Goal: Task Accomplishment & Management: Manage account settings

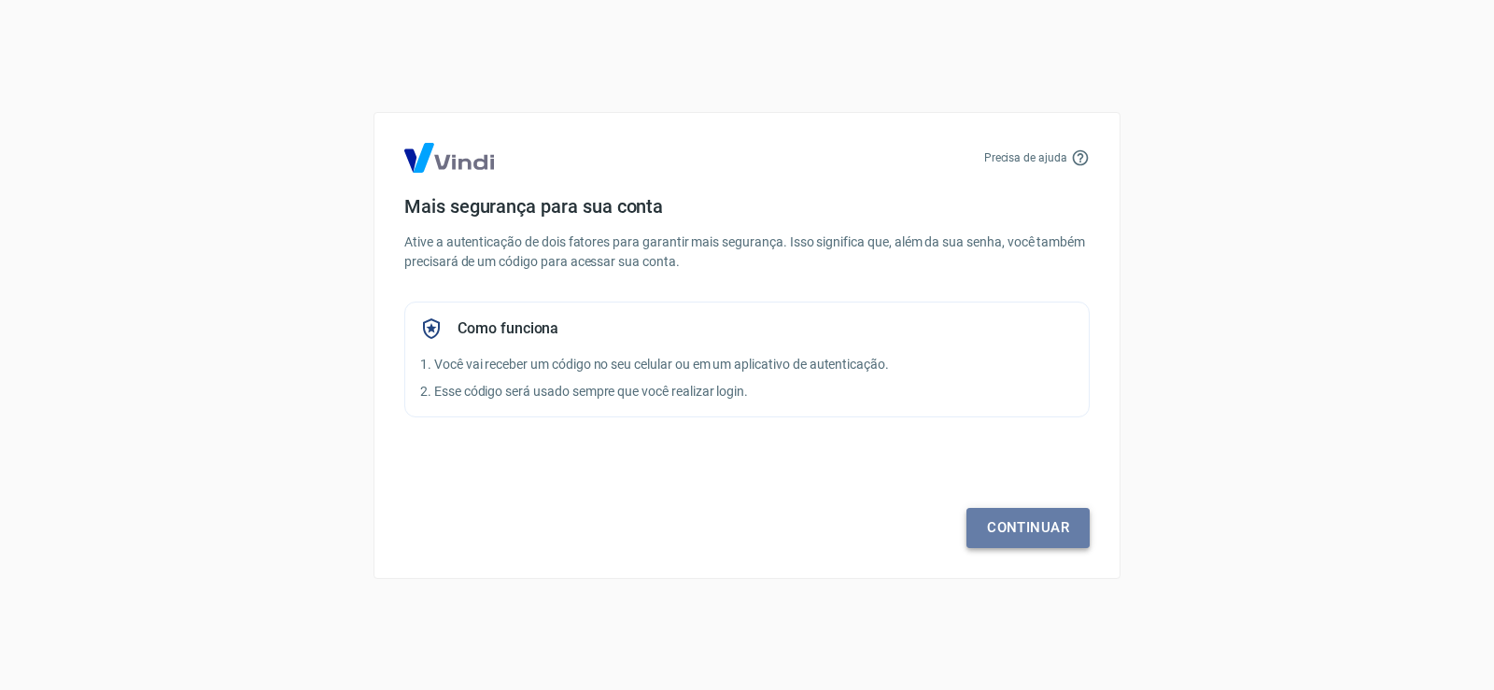
click at [1046, 538] on link "Continuar" at bounding box center [1027, 527] width 123 height 39
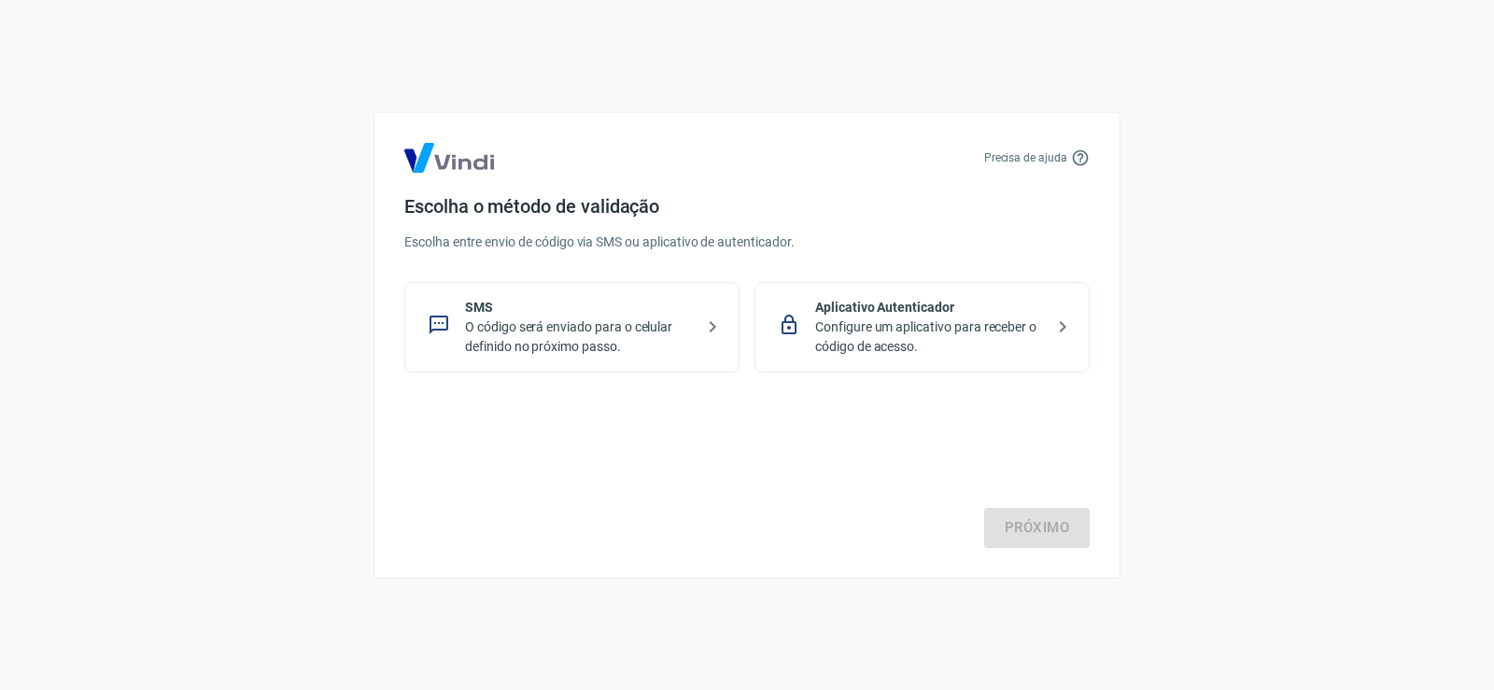
click at [578, 313] on p "SMS" at bounding box center [579, 308] width 229 height 20
click at [1060, 553] on div "Precisa de ajuda Escolha o método de validação Escolha entre envio de código vi…" at bounding box center [746, 345] width 747 height 467
click at [1056, 529] on link "Próximo" at bounding box center [1037, 527] width 106 height 39
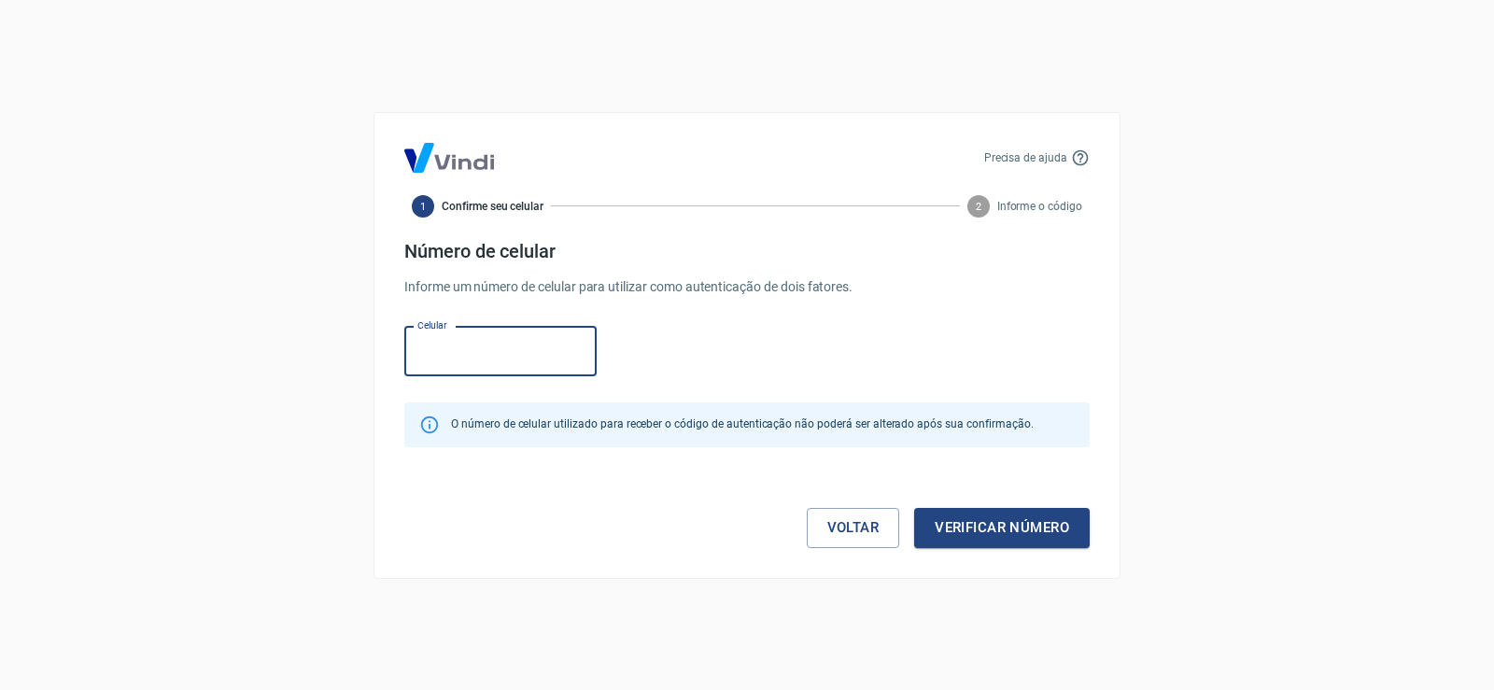
click at [470, 358] on input "Celular" at bounding box center [500, 351] width 192 height 49
type input "[PHONE_NUMBER]"
click at [981, 527] on button "Verificar número" at bounding box center [1002, 527] width 176 height 39
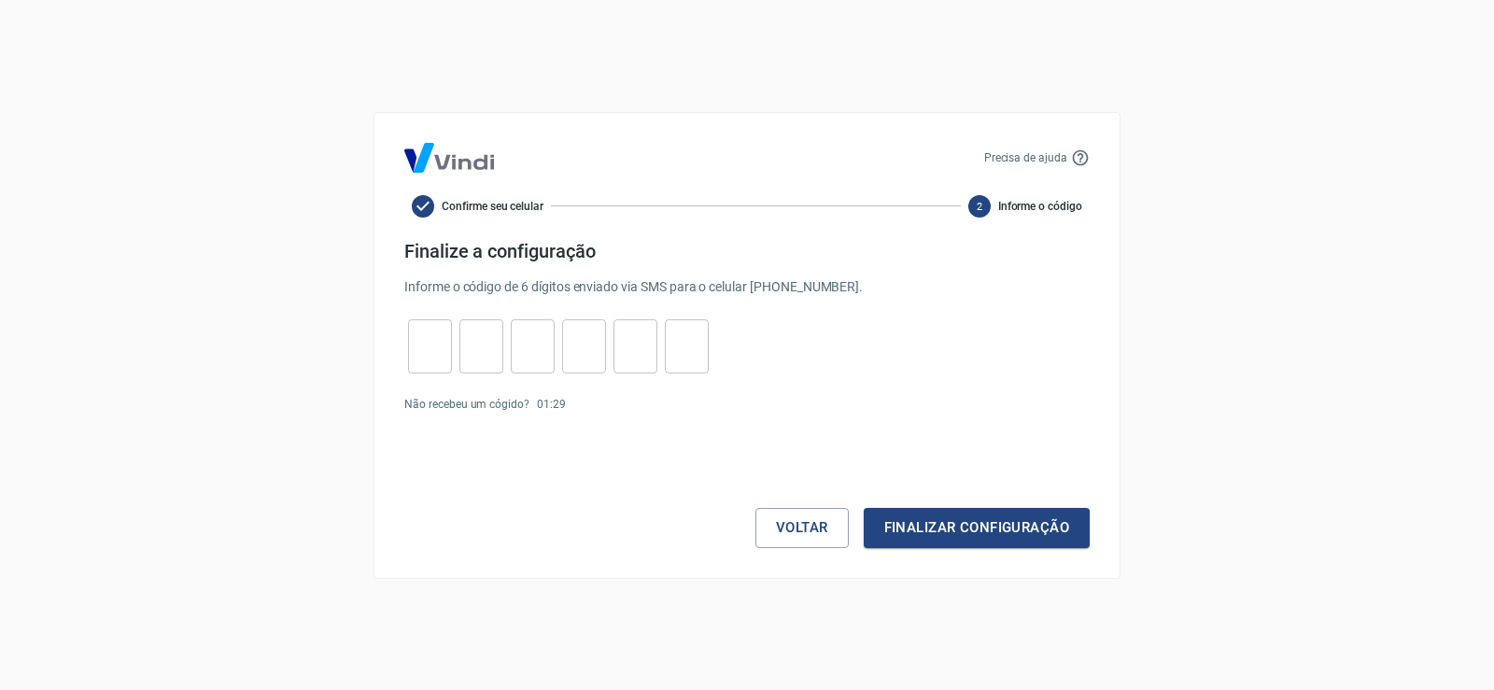
click at [419, 343] on input "tel" at bounding box center [430, 346] width 44 height 40
type input "8"
type input "3"
type input "2"
type input "5"
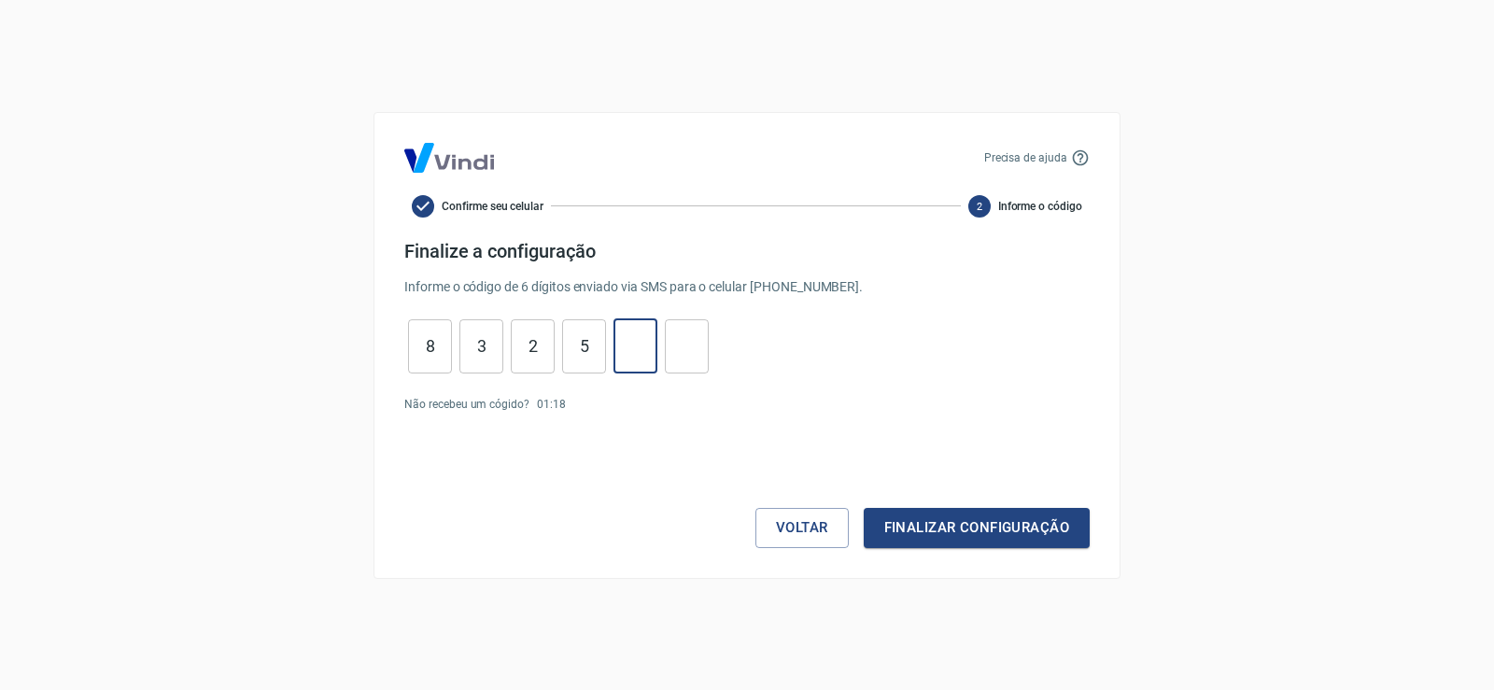
type input "0"
type input "6"
click at [928, 518] on button "Finalizar configuração" at bounding box center [977, 527] width 226 height 39
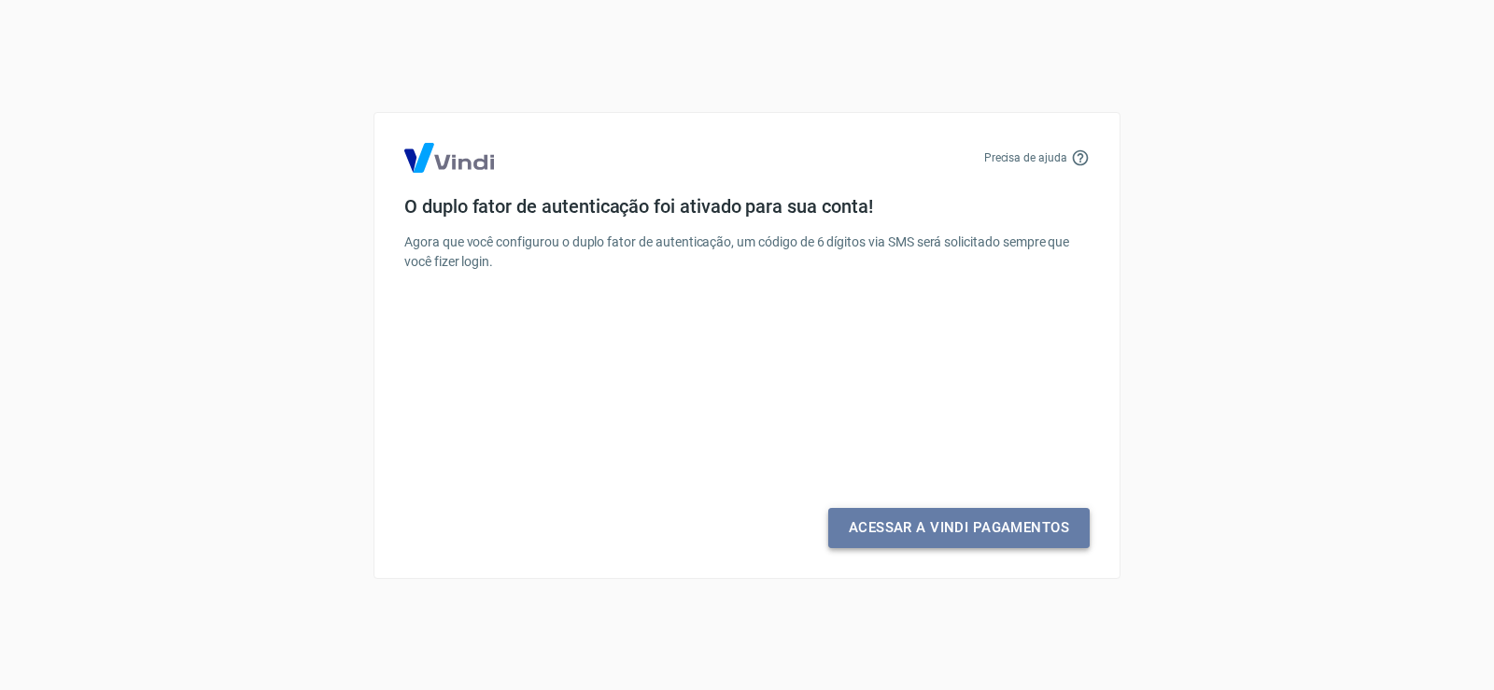
click at [919, 528] on link "Acessar a Vindi Pagamentos" at bounding box center [958, 527] width 261 height 39
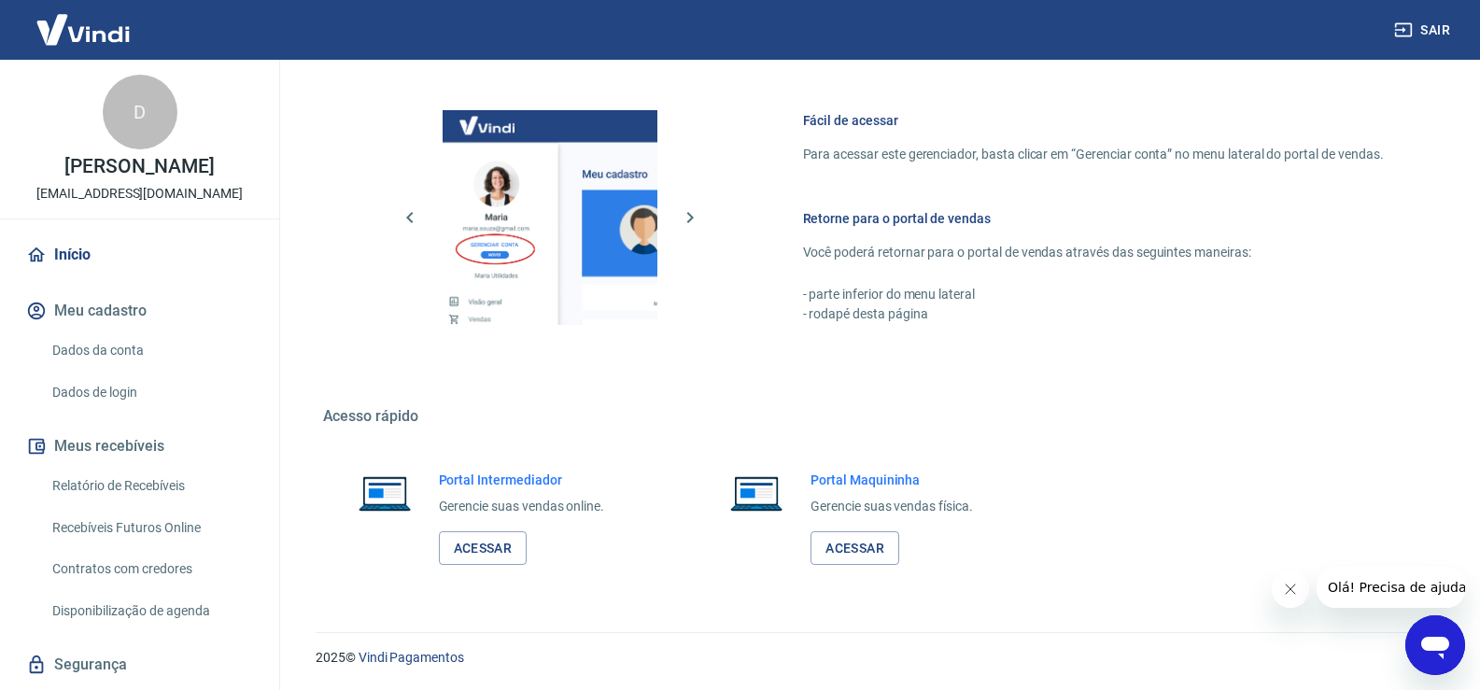
click at [117, 345] on link "Dados da conta" at bounding box center [151, 350] width 212 height 38
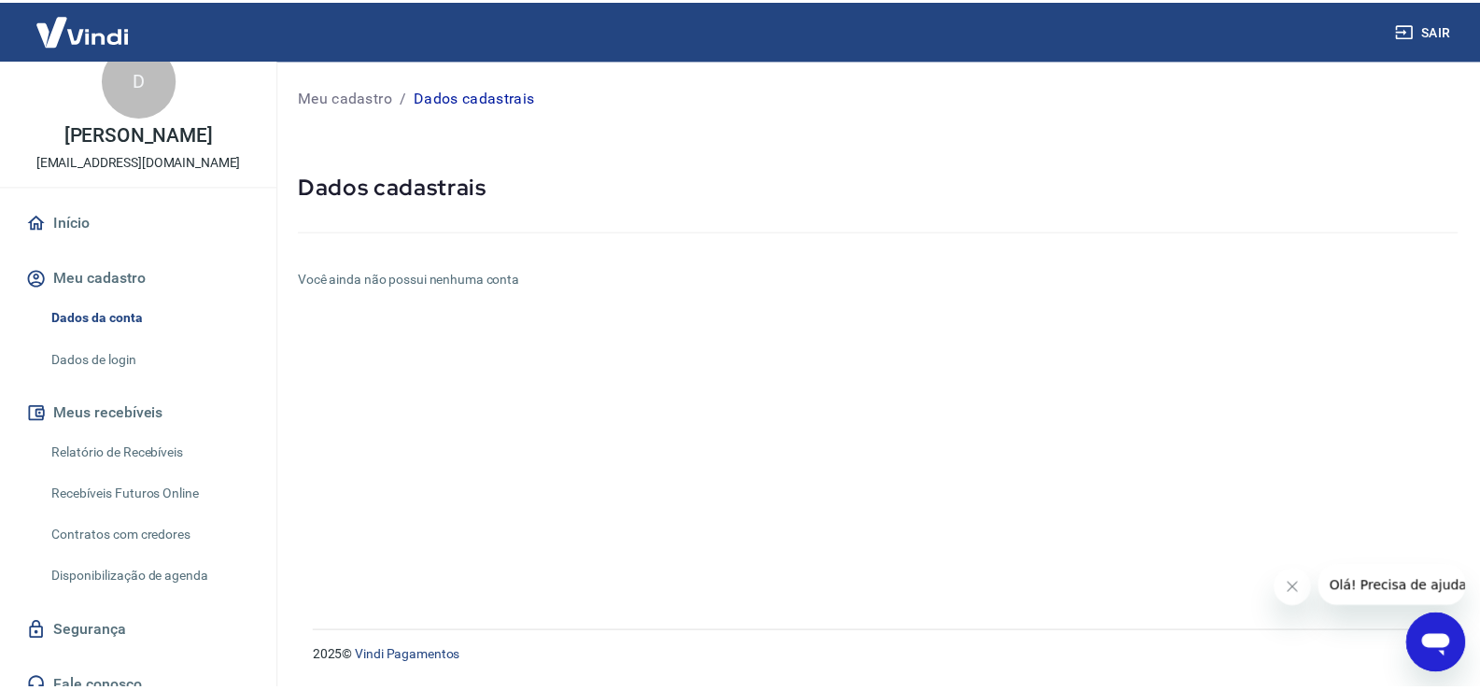
scroll to position [51, 0]
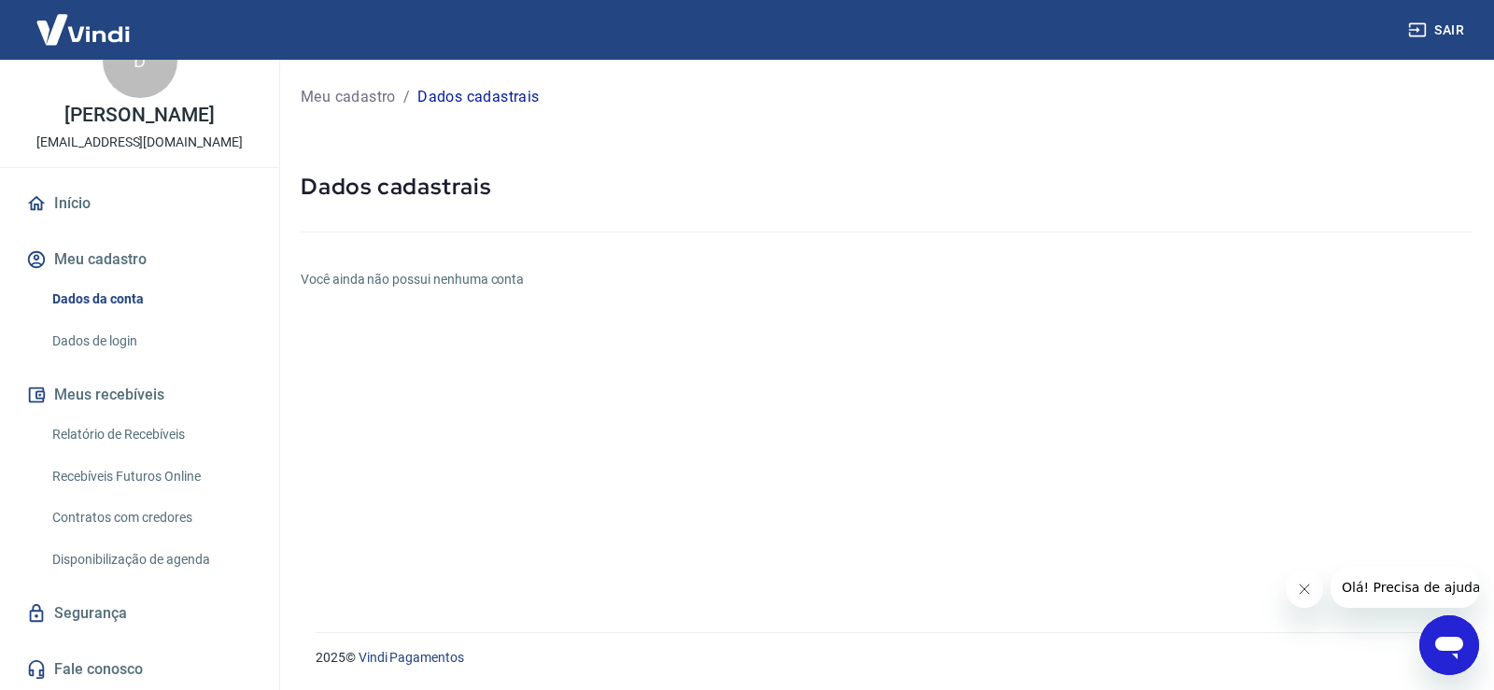
click at [79, 208] on link "Início" at bounding box center [139, 203] width 234 height 41
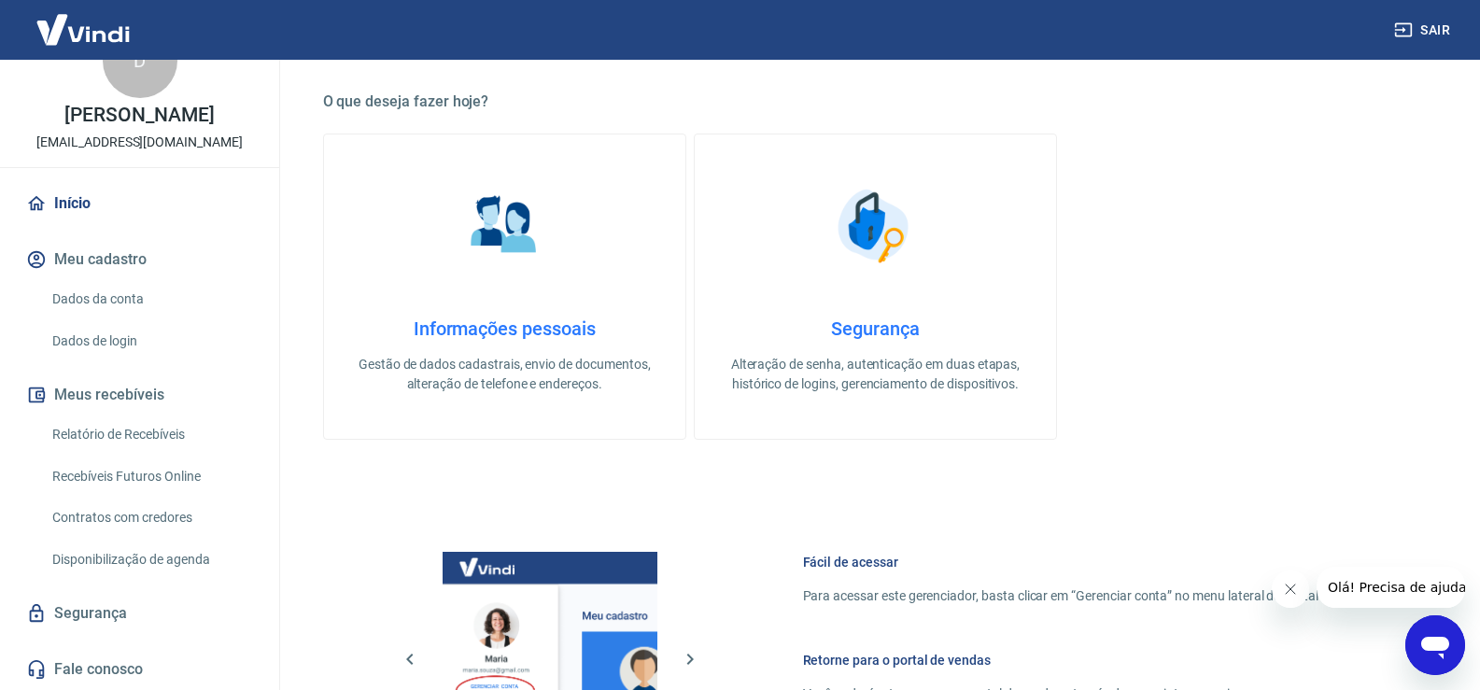
scroll to position [560, 0]
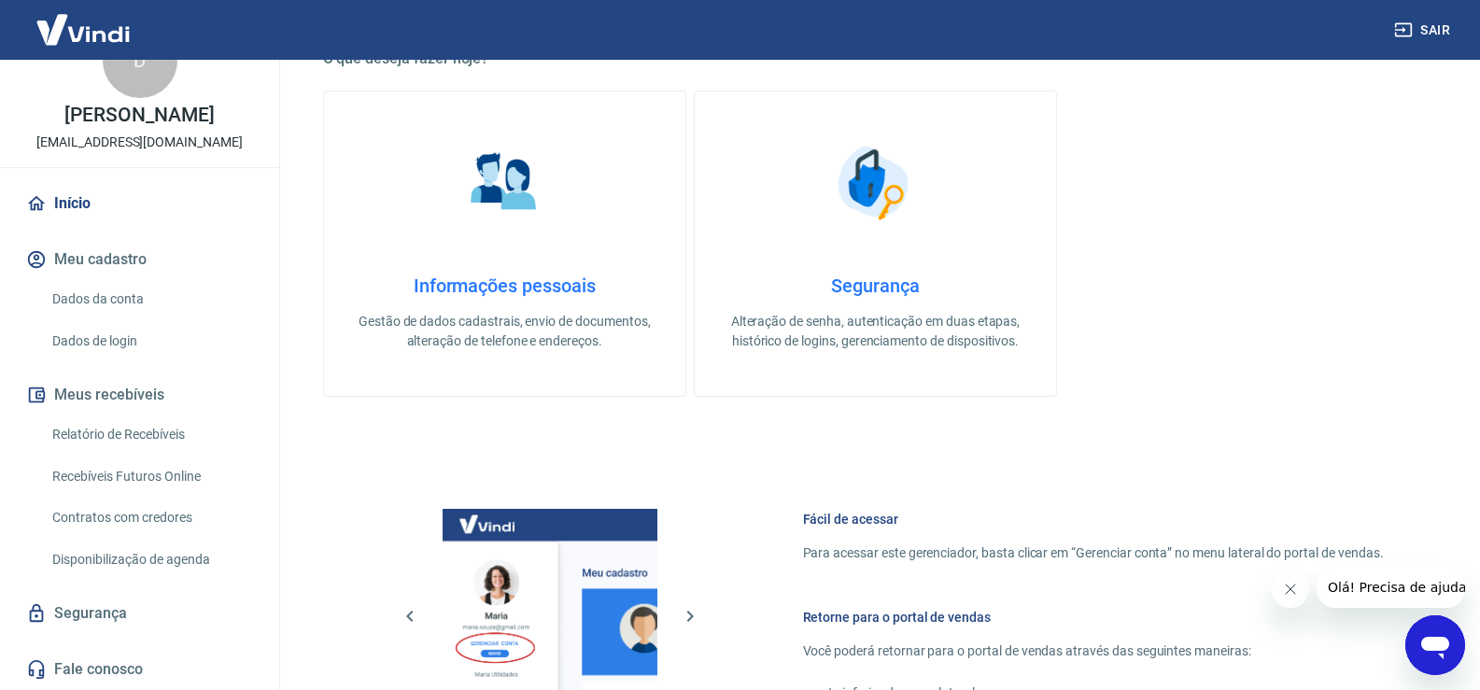
click at [510, 191] on img at bounding box center [504, 182] width 93 height 93
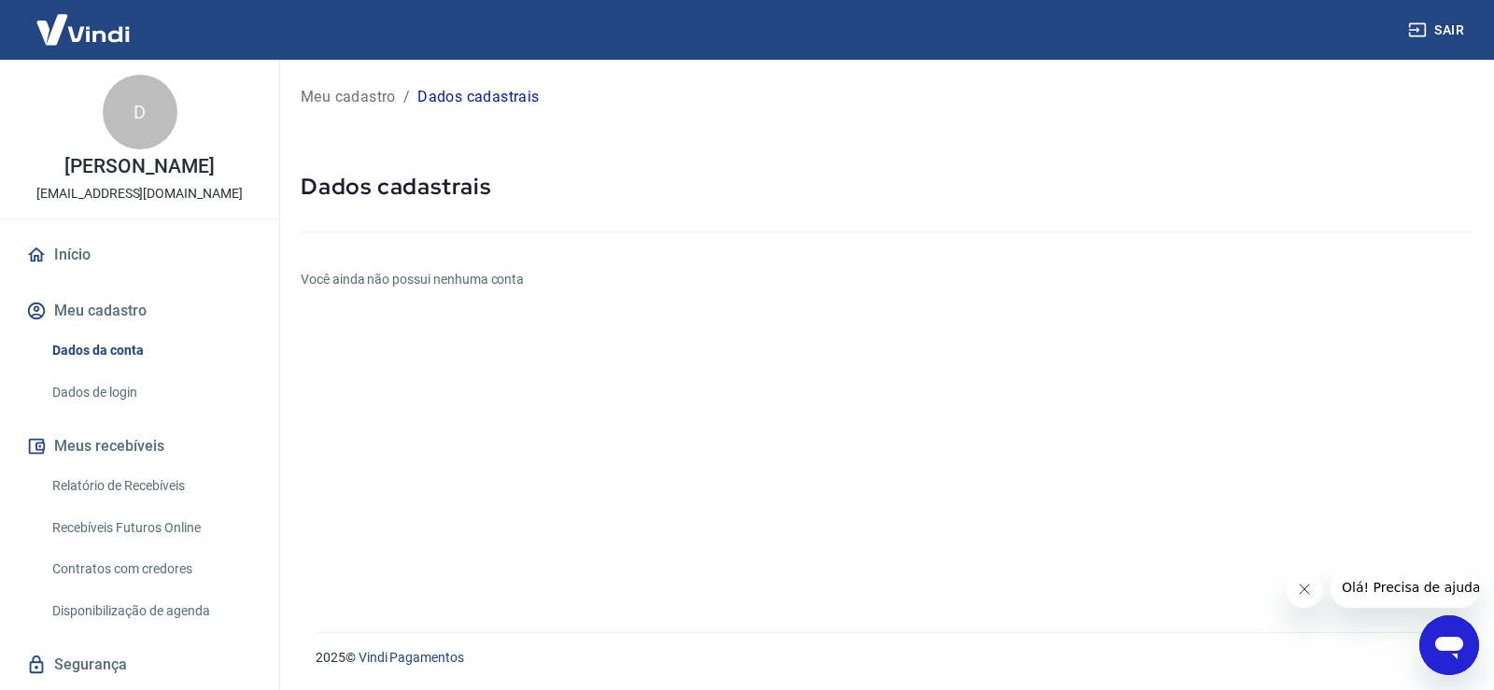
click at [90, 34] on img at bounding box center [82, 29] width 121 height 57
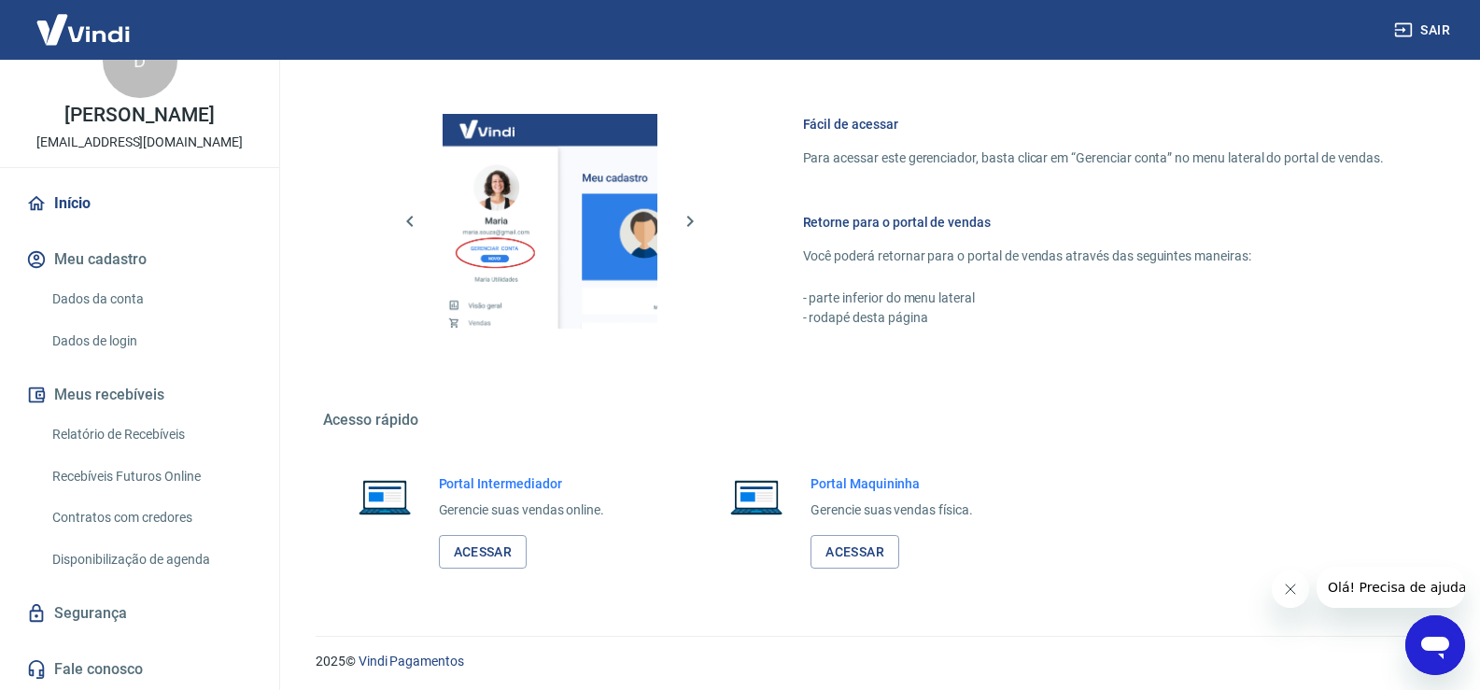
scroll to position [959, 0]
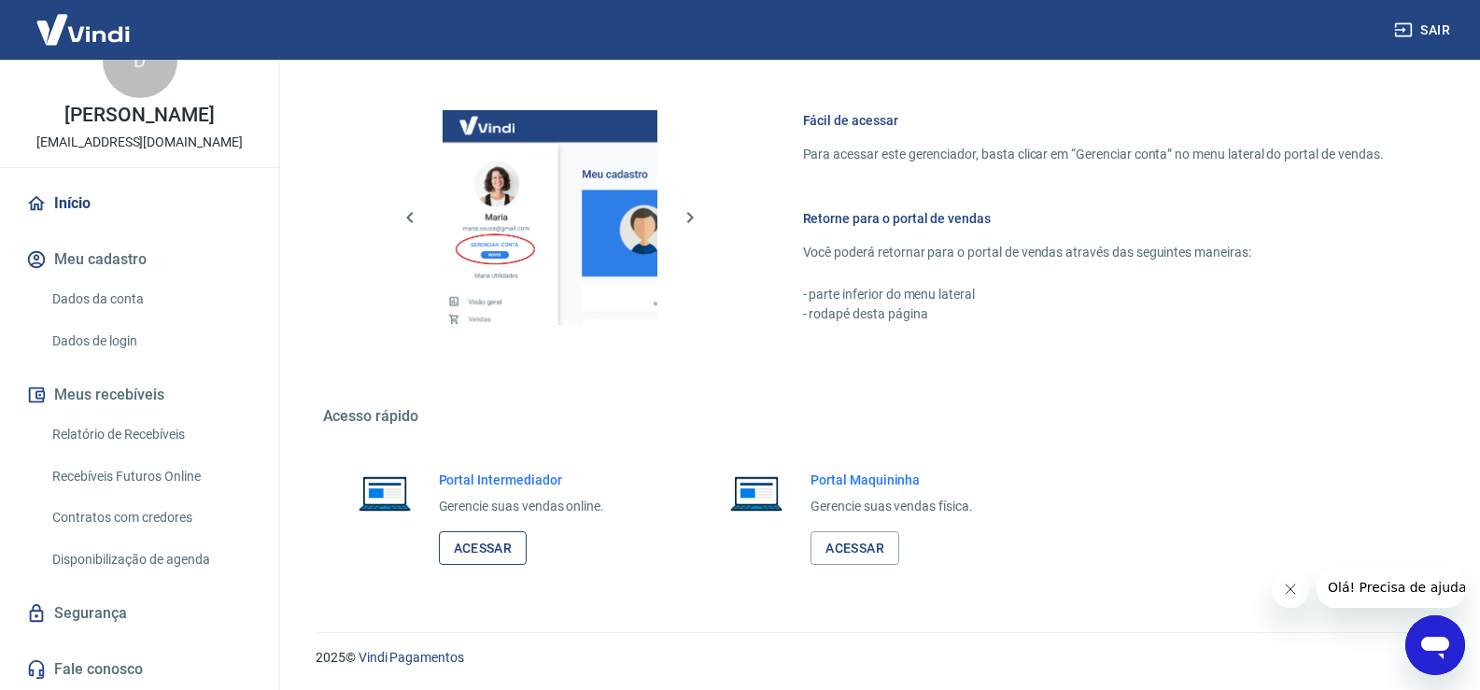
click at [488, 551] on link "Acessar" at bounding box center [483, 548] width 89 height 35
click at [71, 300] on link "Dados da conta" at bounding box center [151, 299] width 212 height 38
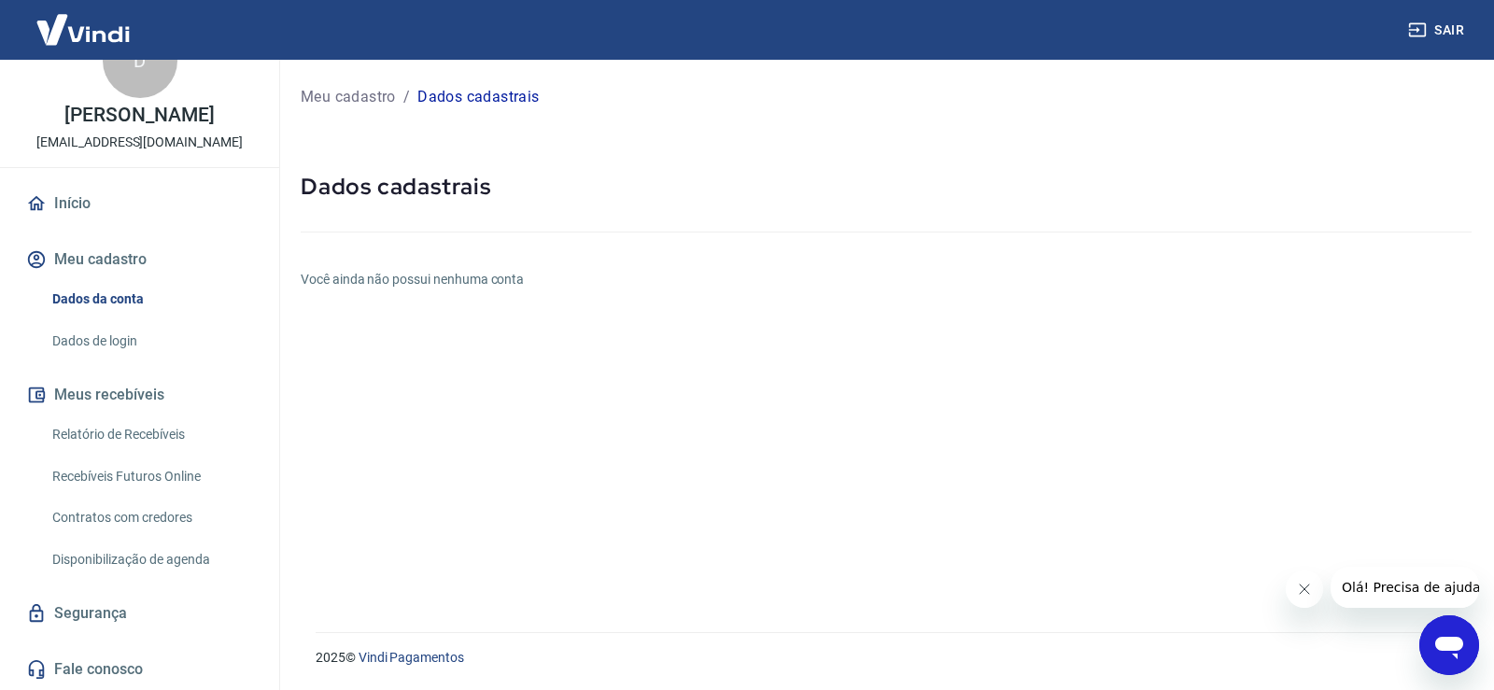
click at [117, 264] on button "Meu cadastro" at bounding box center [139, 259] width 234 height 41
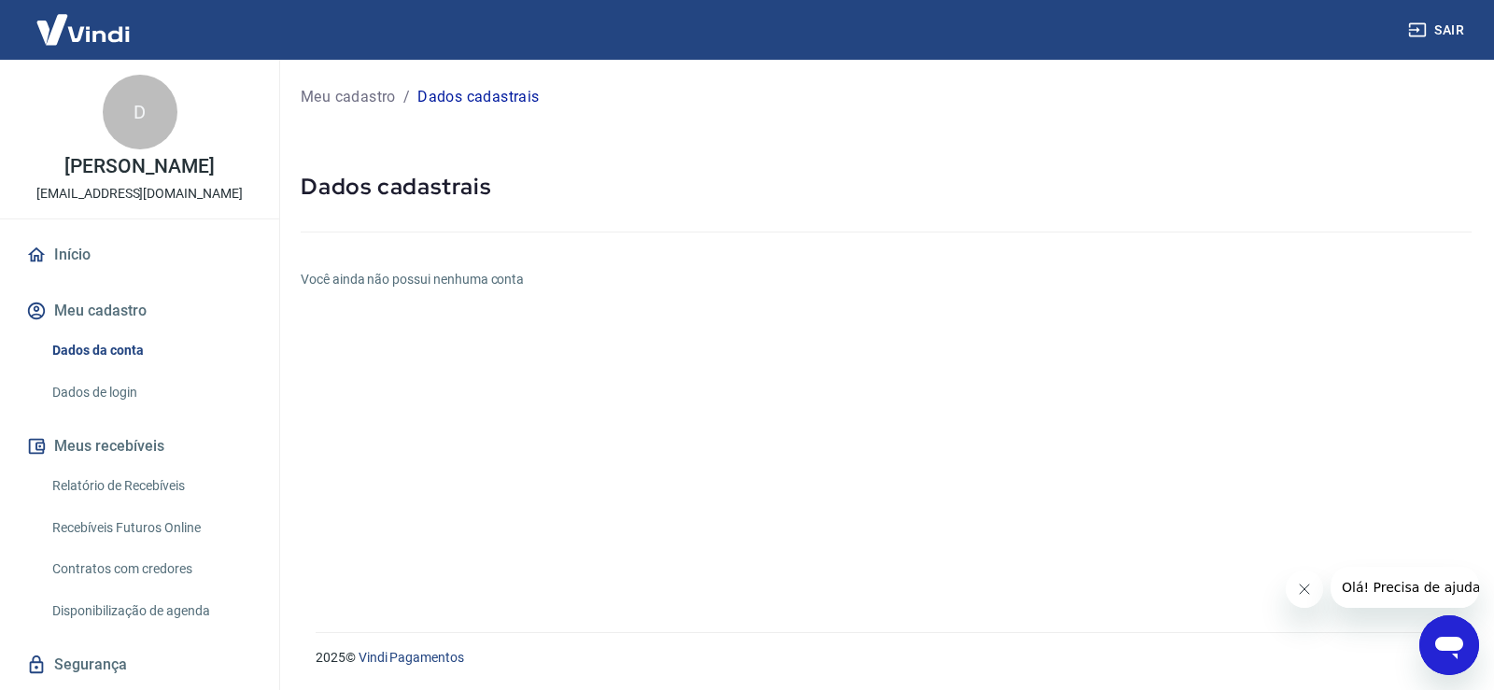
click at [82, 248] on link "Início" at bounding box center [139, 254] width 234 height 41
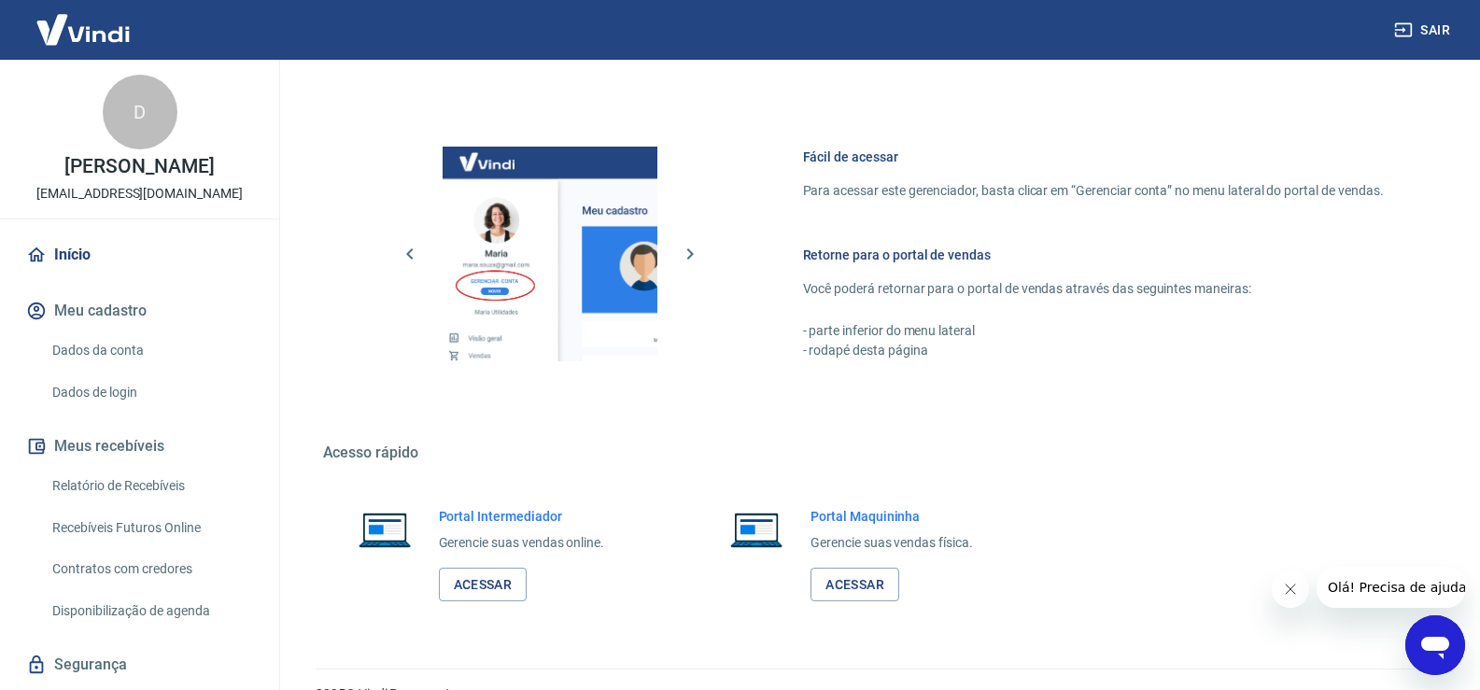
scroll to position [959, 0]
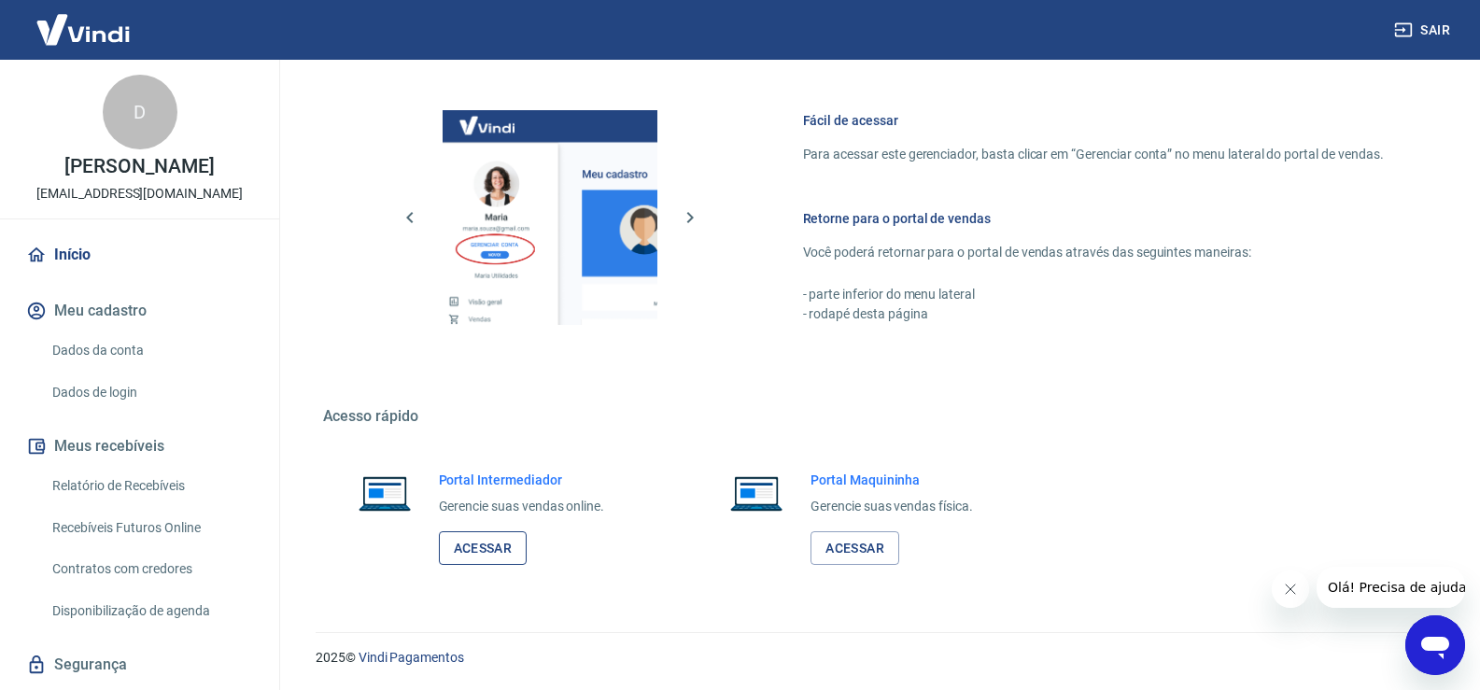
click at [486, 542] on link "Acessar" at bounding box center [483, 548] width 89 height 35
